Goal: Navigation & Orientation: Find specific page/section

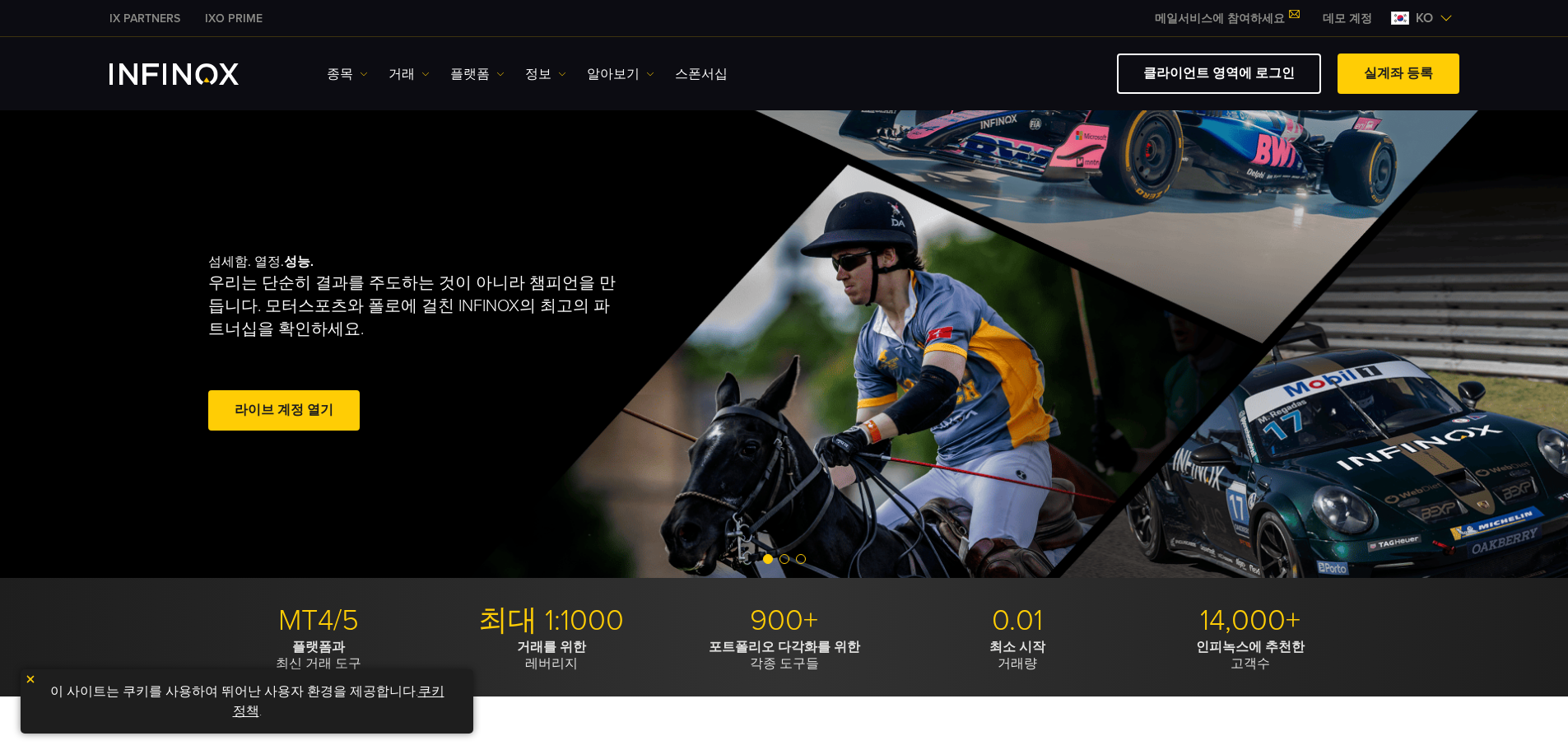
click at [496, 72] on img at bounding box center [499, 73] width 8 height 8
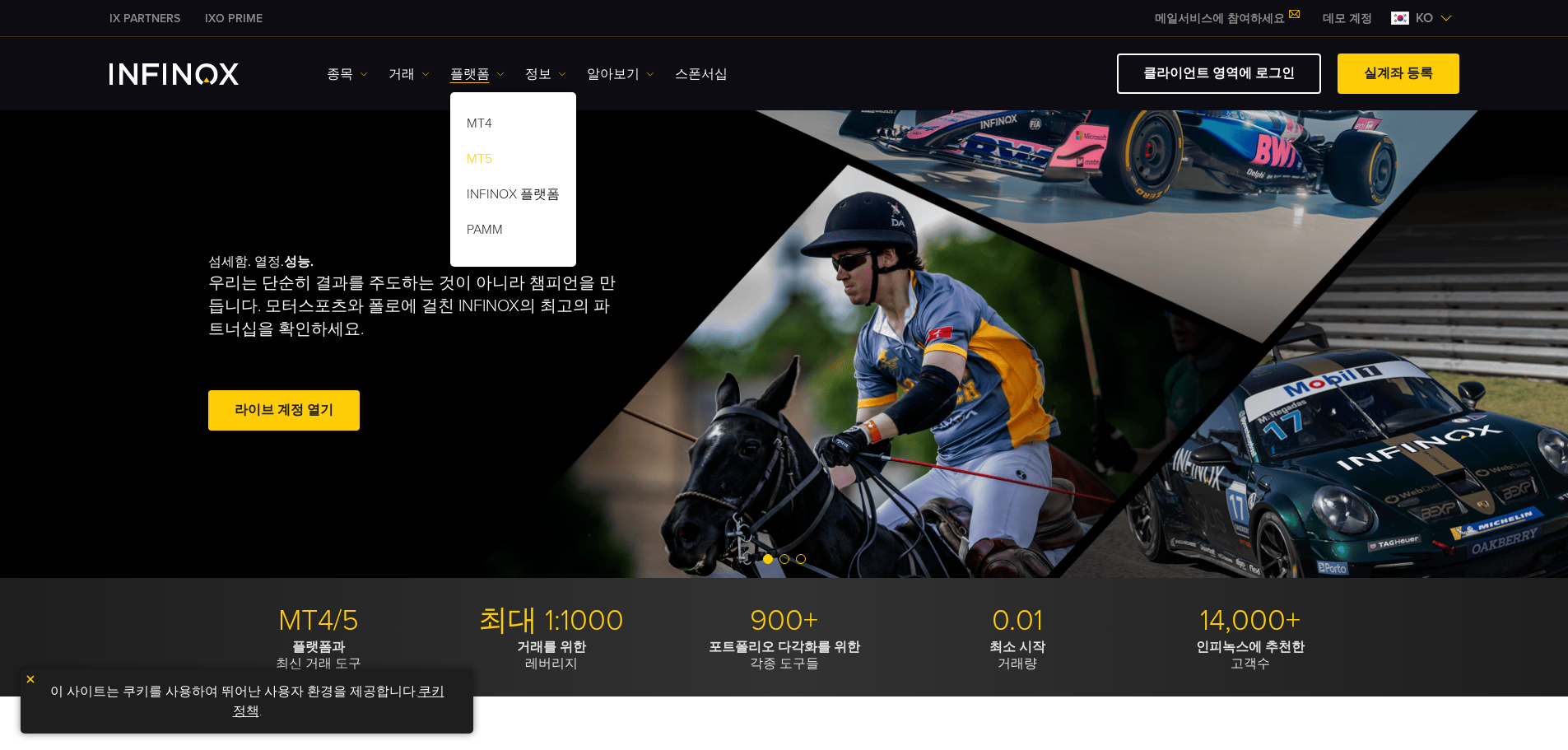
click at [476, 161] on link "MT5" at bounding box center [513, 161] width 126 height 36
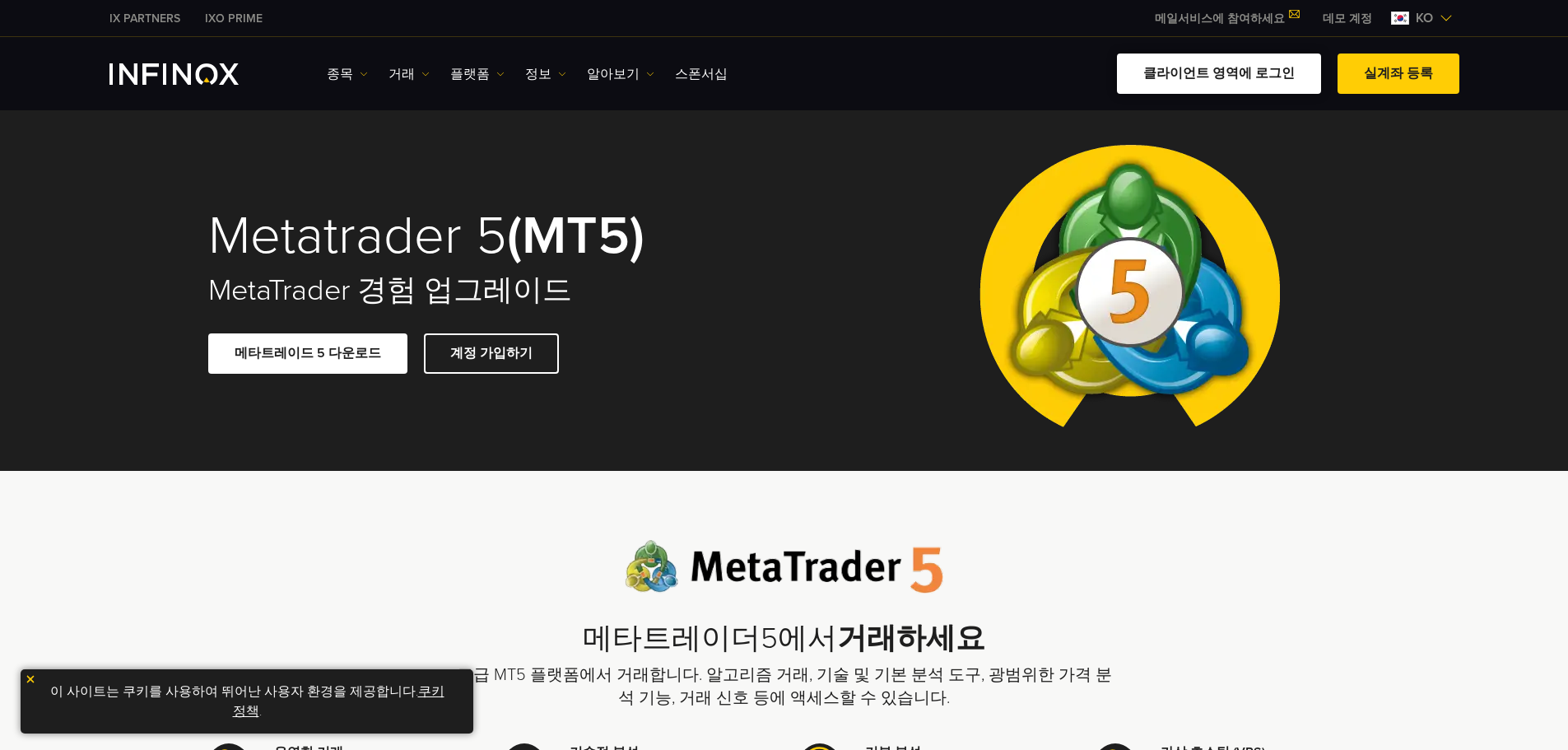
click at [1276, 80] on link "클라이언트 영역에 로그인" at bounding box center [1218, 73] width 204 height 40
